Goal: Task Accomplishment & Management: Use online tool/utility

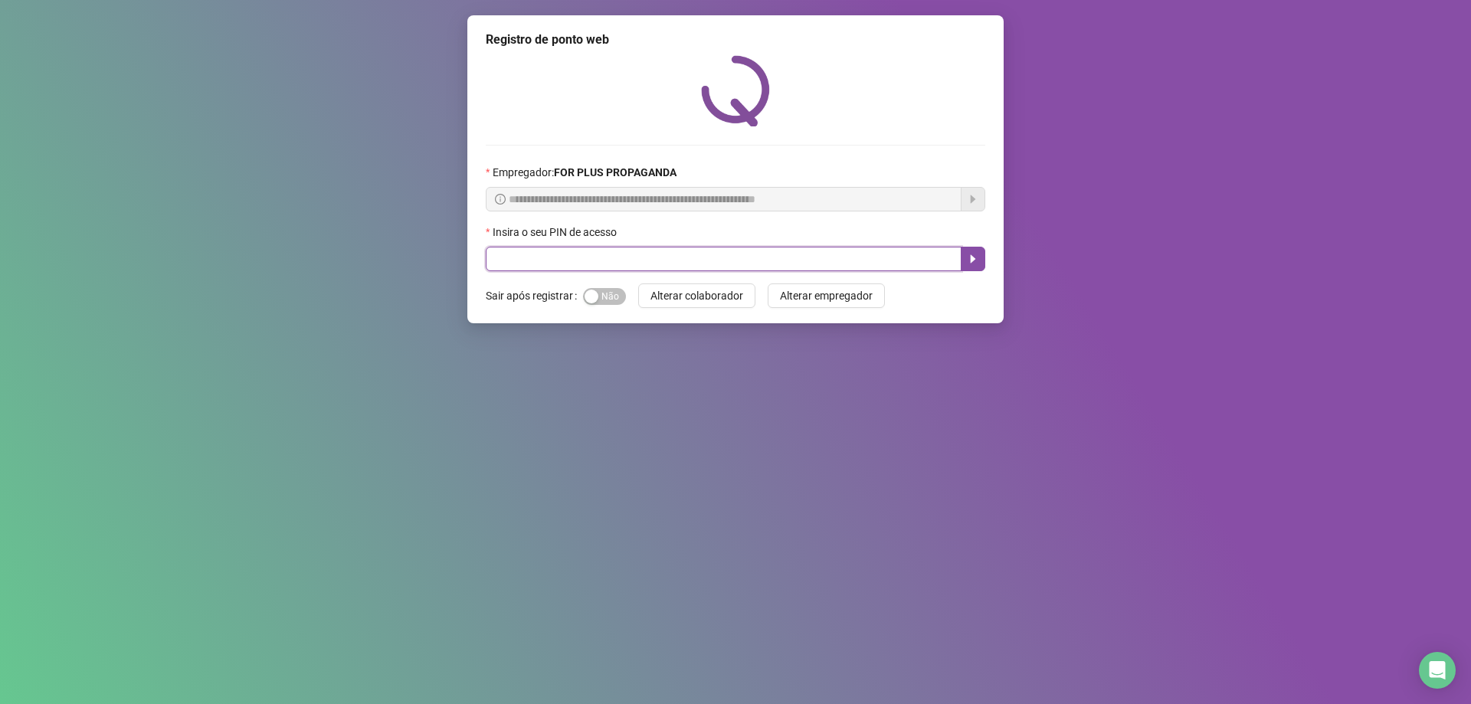
click at [574, 252] on input "text" at bounding box center [724, 259] width 476 height 25
type input "*****"
click at [620, 299] on span "Sim Não" at bounding box center [604, 296] width 43 height 17
click at [975, 254] on icon "caret-right" at bounding box center [973, 259] width 12 height 12
click at [575, 260] on input "text" at bounding box center [724, 259] width 476 height 25
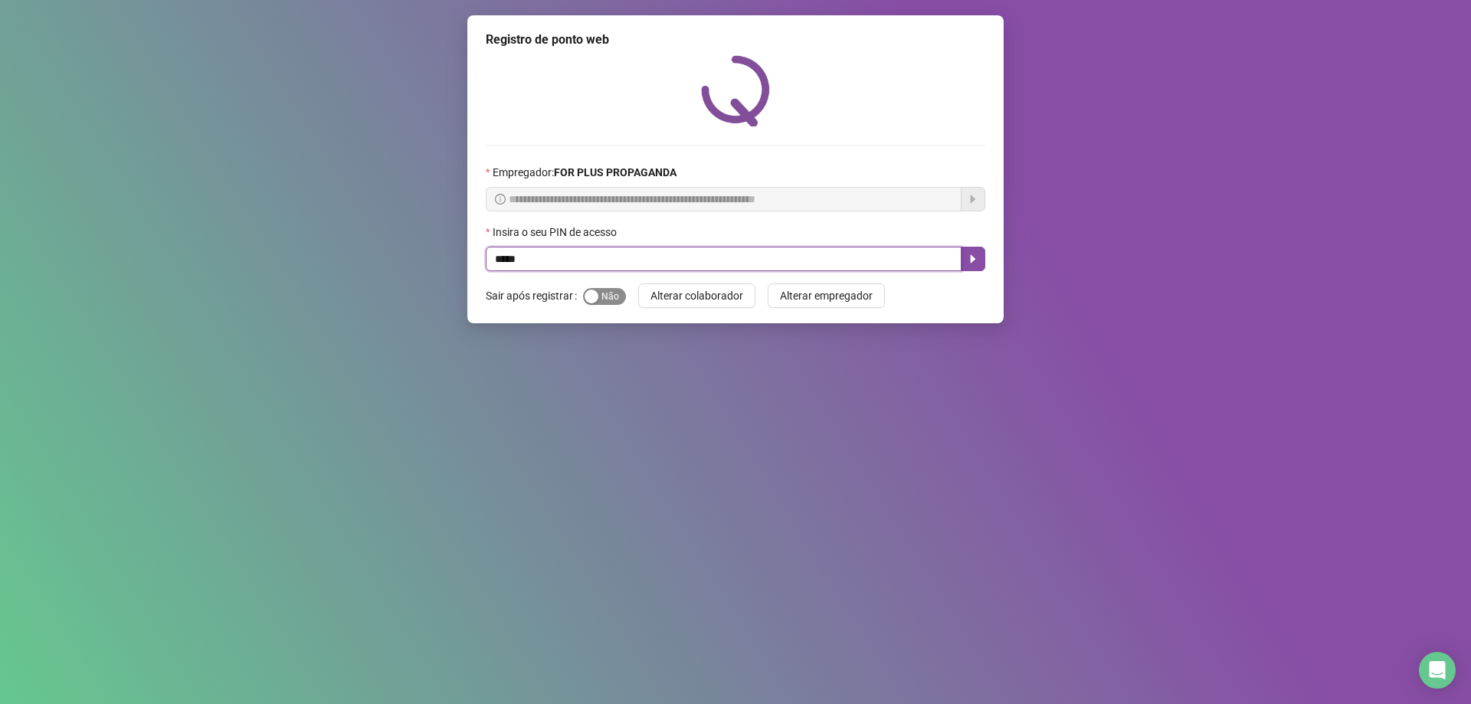
type input "*****"
click at [601, 294] on span "Sim Não" at bounding box center [604, 296] width 43 height 17
click at [977, 266] on button "button" at bounding box center [973, 259] width 25 height 25
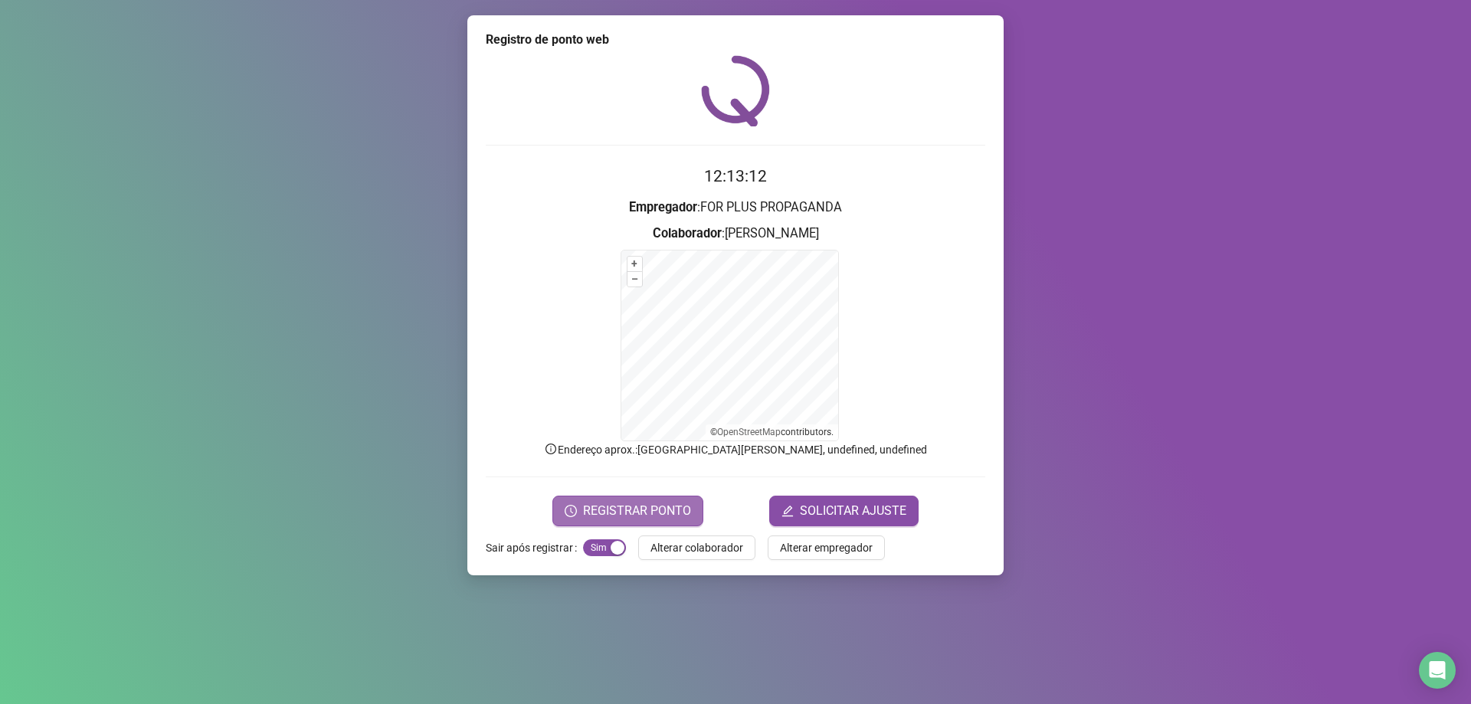
click at [653, 503] on span "REGISTRAR PONTO" at bounding box center [637, 511] width 108 height 18
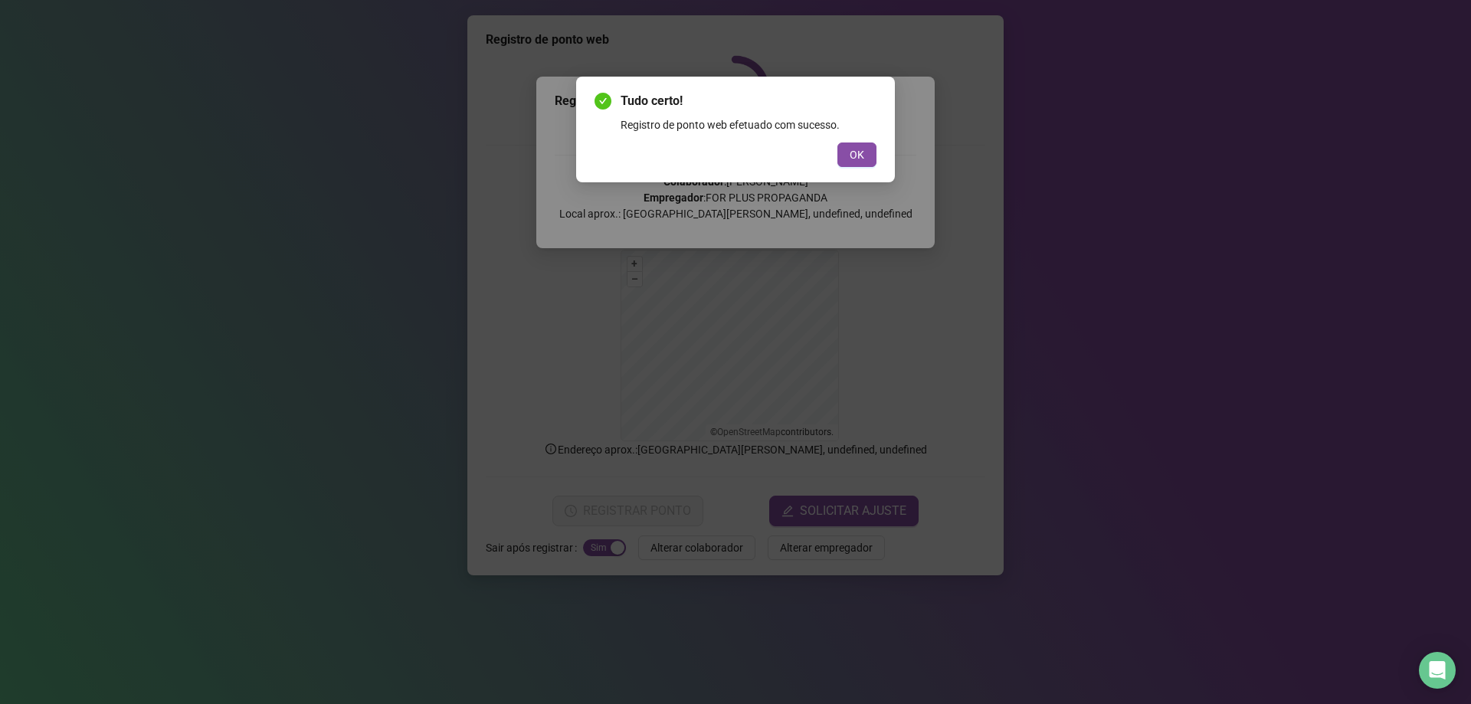
drag, startPoint x: 847, startPoint y: 162, endPoint x: 817, endPoint y: 147, distance: 34.3
click at [849, 162] on button "OK" at bounding box center [856, 154] width 39 height 25
